Goal: Task Accomplishment & Management: Manage account settings

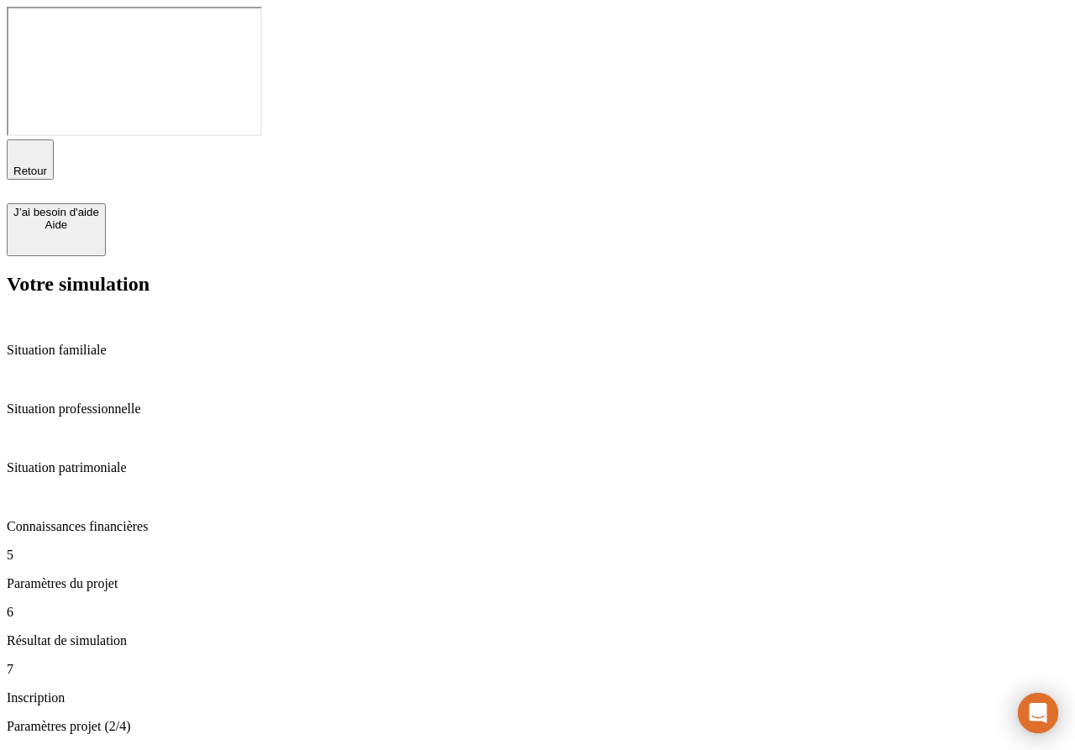
type input "36"
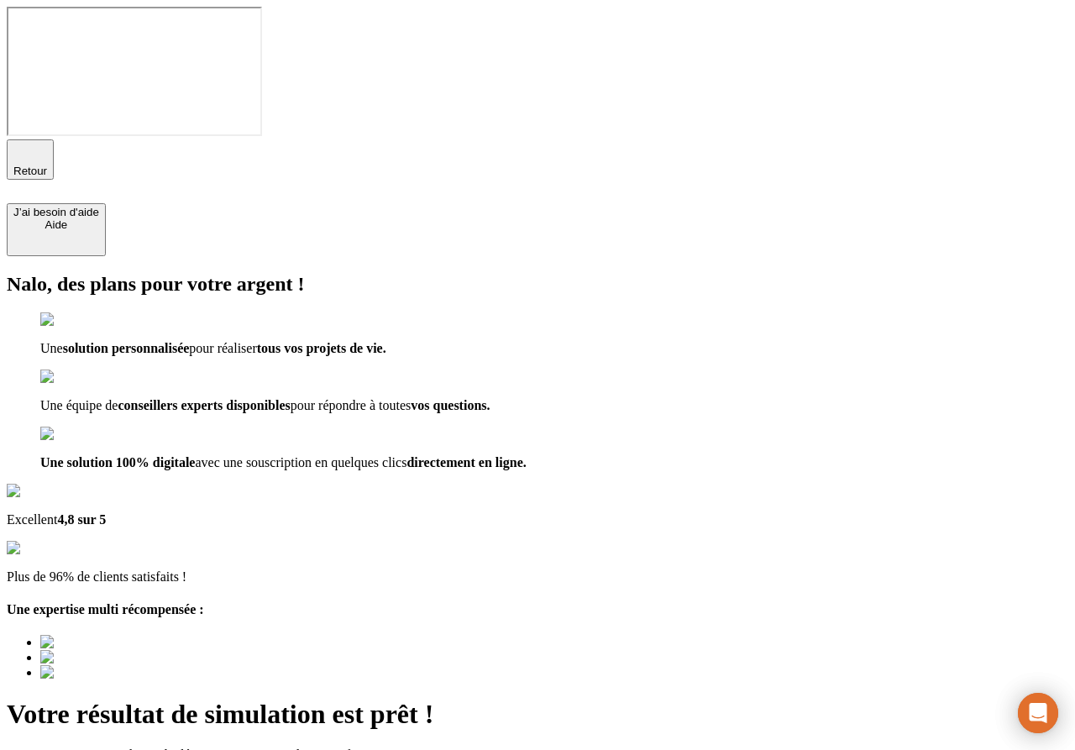
type input "a@b.co"
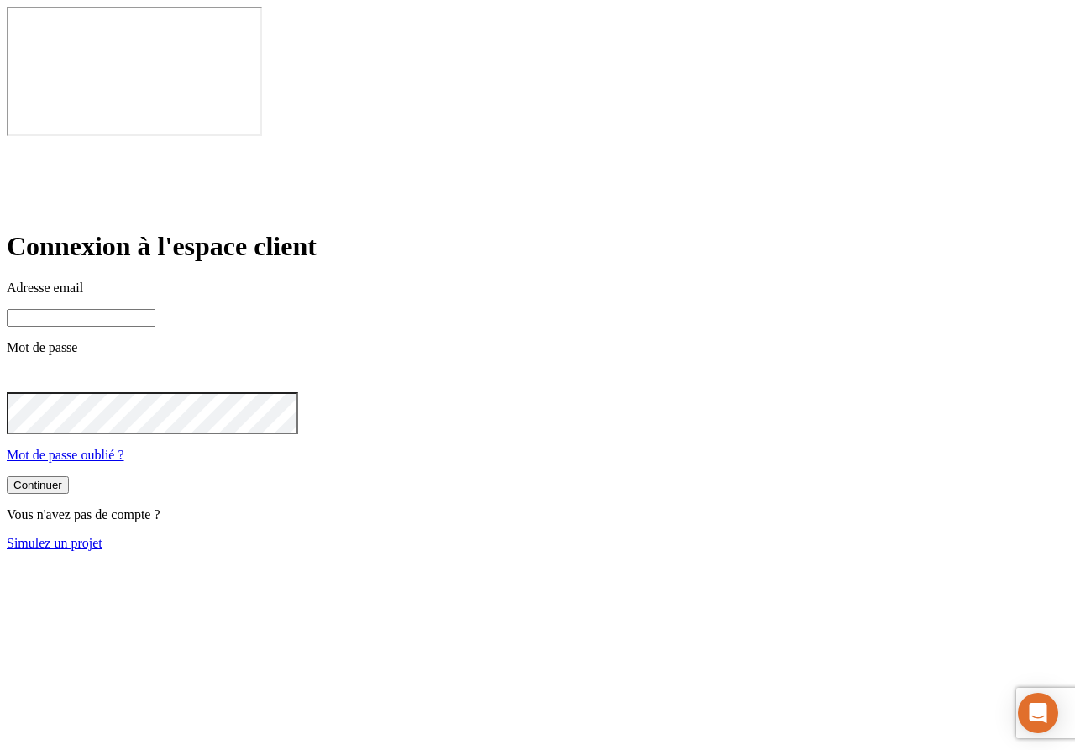
click at [155, 309] on input at bounding box center [81, 318] width 149 height 18
type input "m"
type input "[PERSON_NAME][DOMAIN_NAME][EMAIL_ADDRESS][DOMAIN_NAME]"
click at [69, 478] on button "Continuer" at bounding box center [38, 487] width 62 height 18
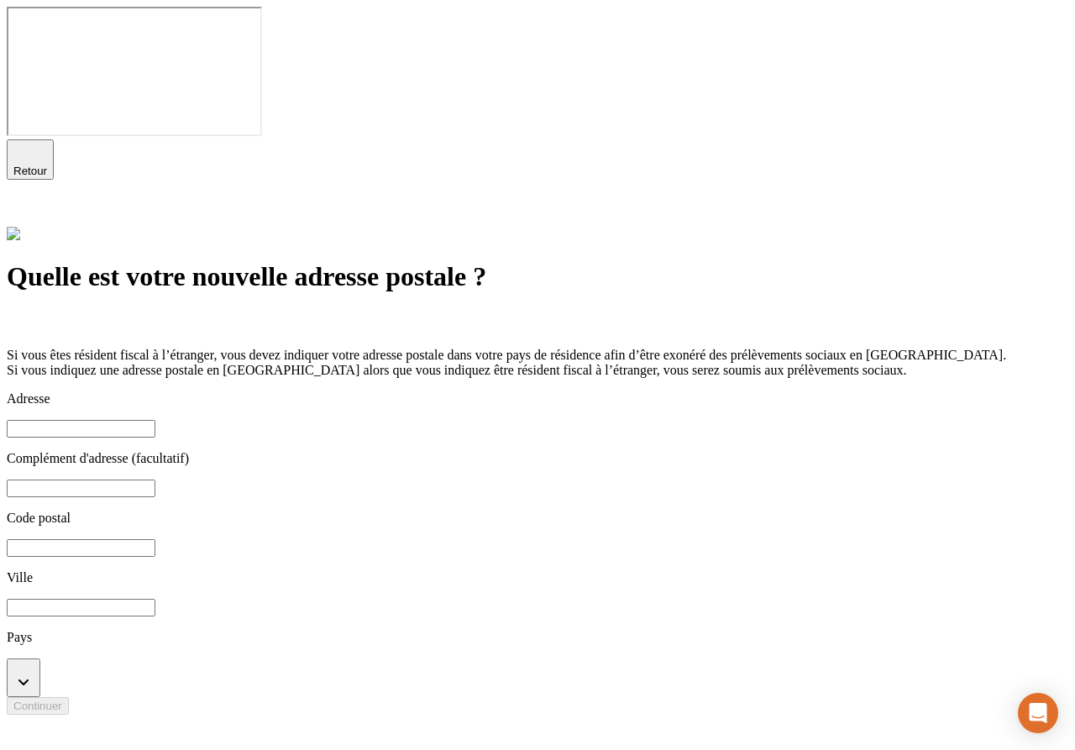
click at [155, 420] on input at bounding box center [81, 429] width 149 height 18
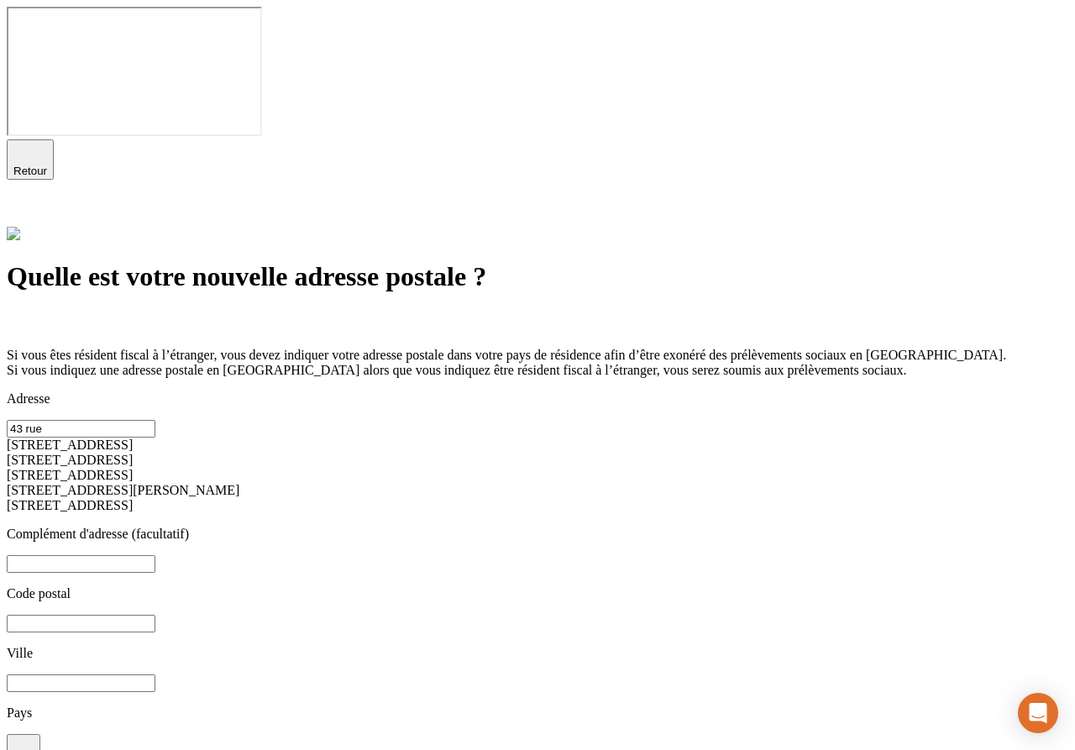
click at [421, 468] on div "[STREET_ADDRESS]" at bounding box center [537, 475] width 1061 height 15
type input "[STREET_ADDRESS]"
type input "75012"
type input "[GEOGRAPHIC_DATA]"
type input "75012"
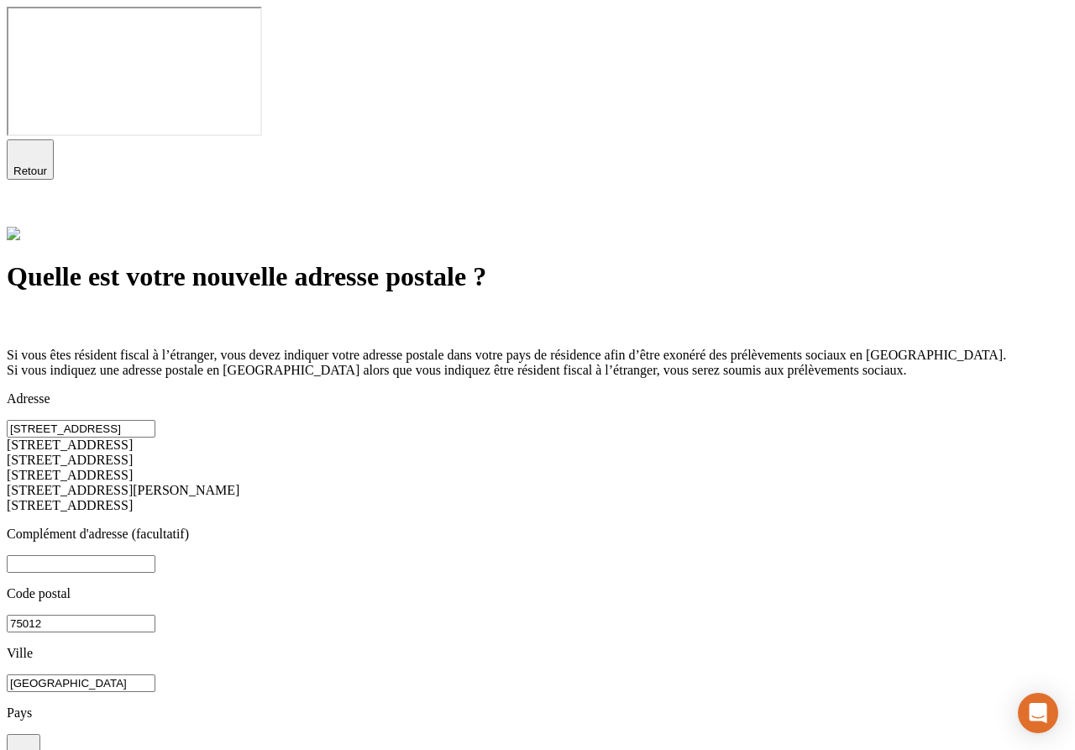
type input "[GEOGRAPHIC_DATA]"
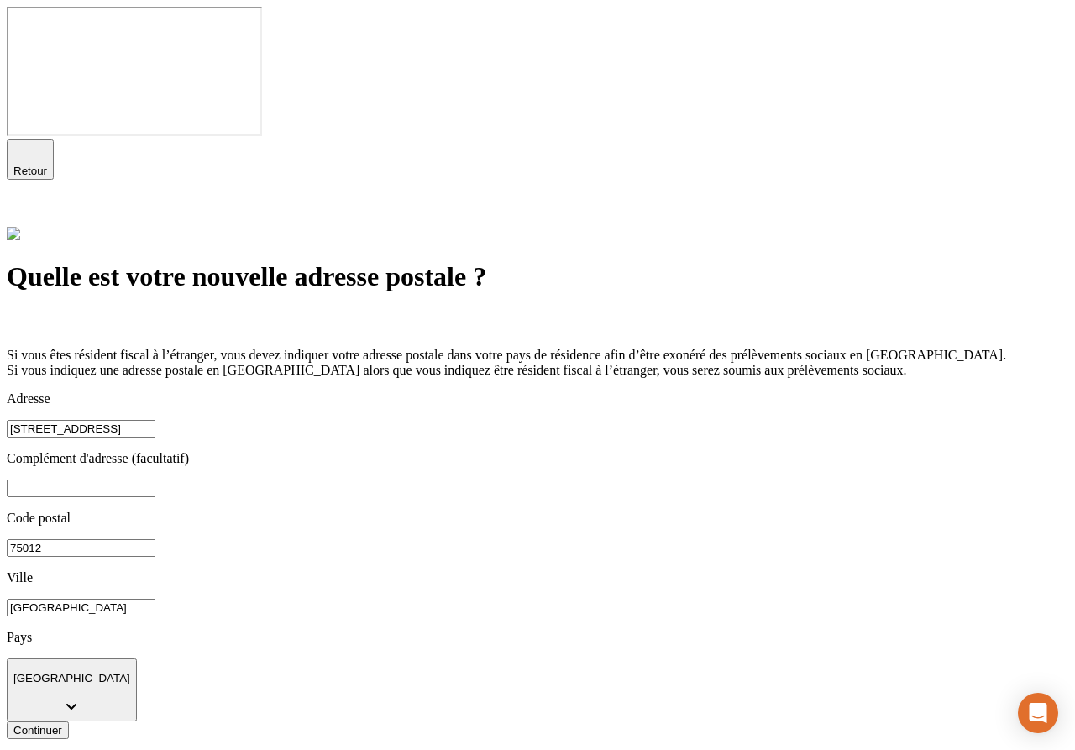
click at [62, 724] on div "Continuer" at bounding box center [37, 730] width 49 height 13
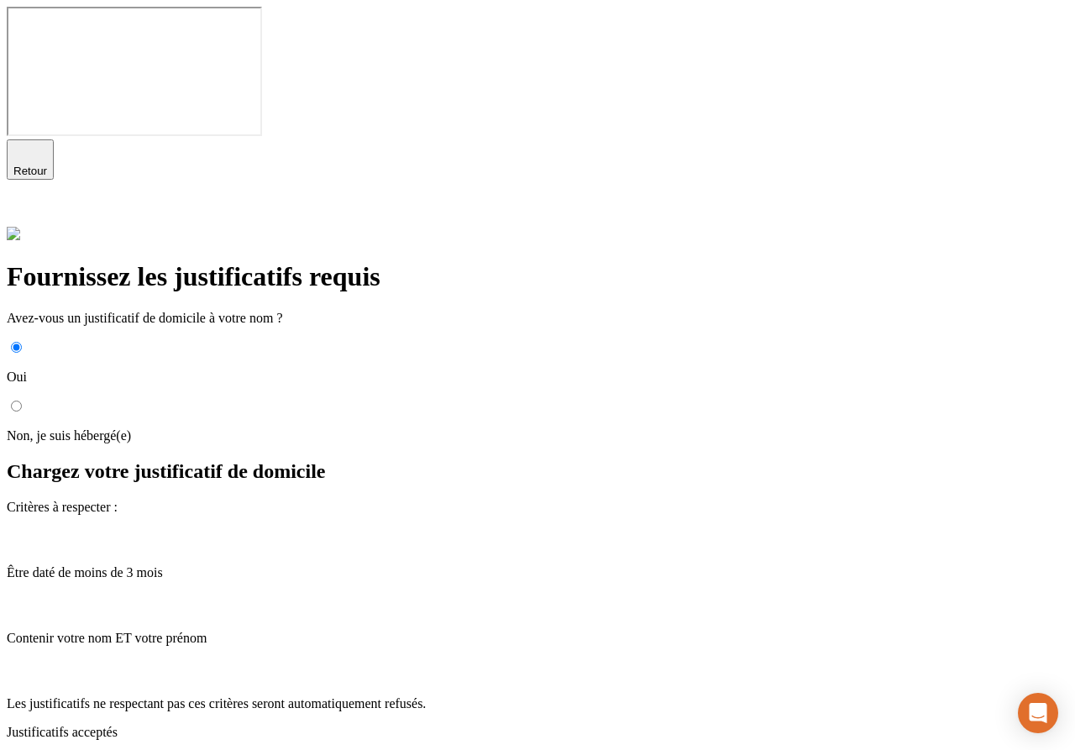
click at [385, 725] on p "Justificatifs acceptés" at bounding box center [537, 732] width 1061 height 15
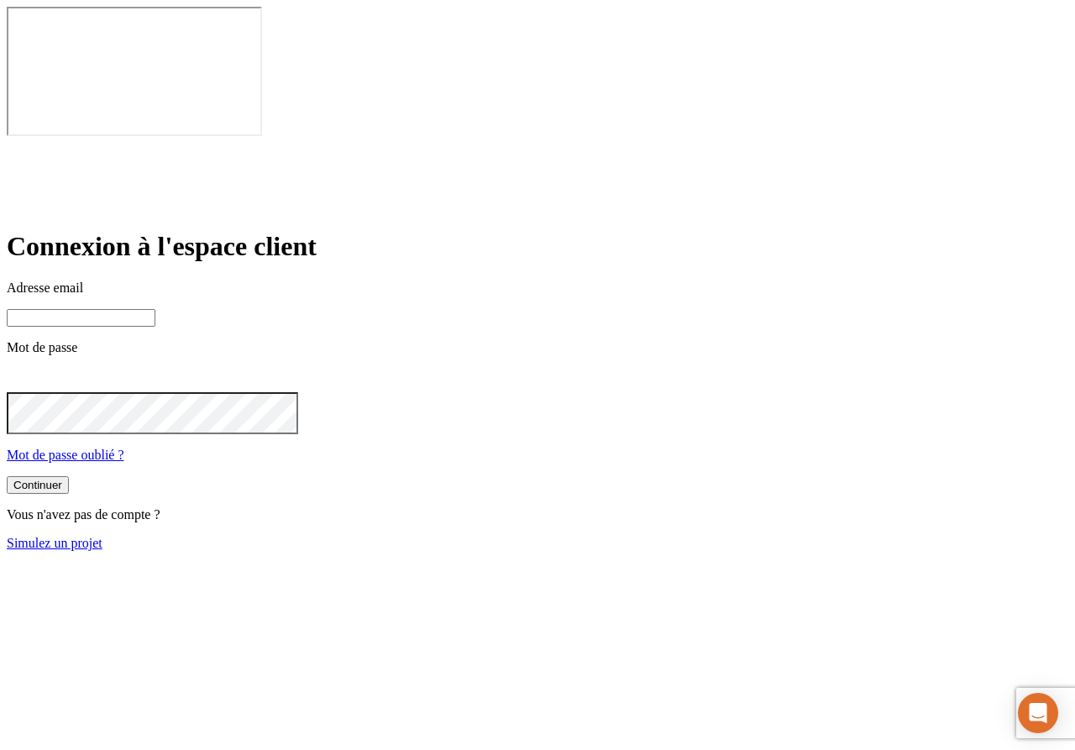
click at [155, 309] on input at bounding box center [81, 318] width 149 height 18
